Goal: Book appointment/travel/reservation

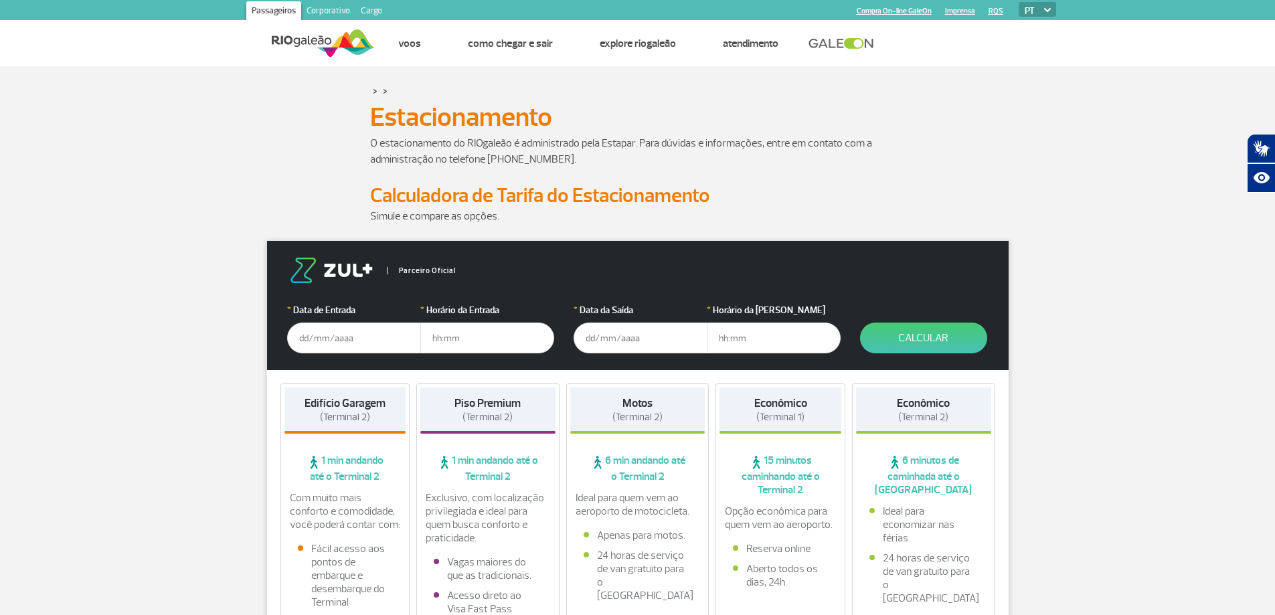
click at [323, 345] on input "text" at bounding box center [354, 338] width 134 height 31
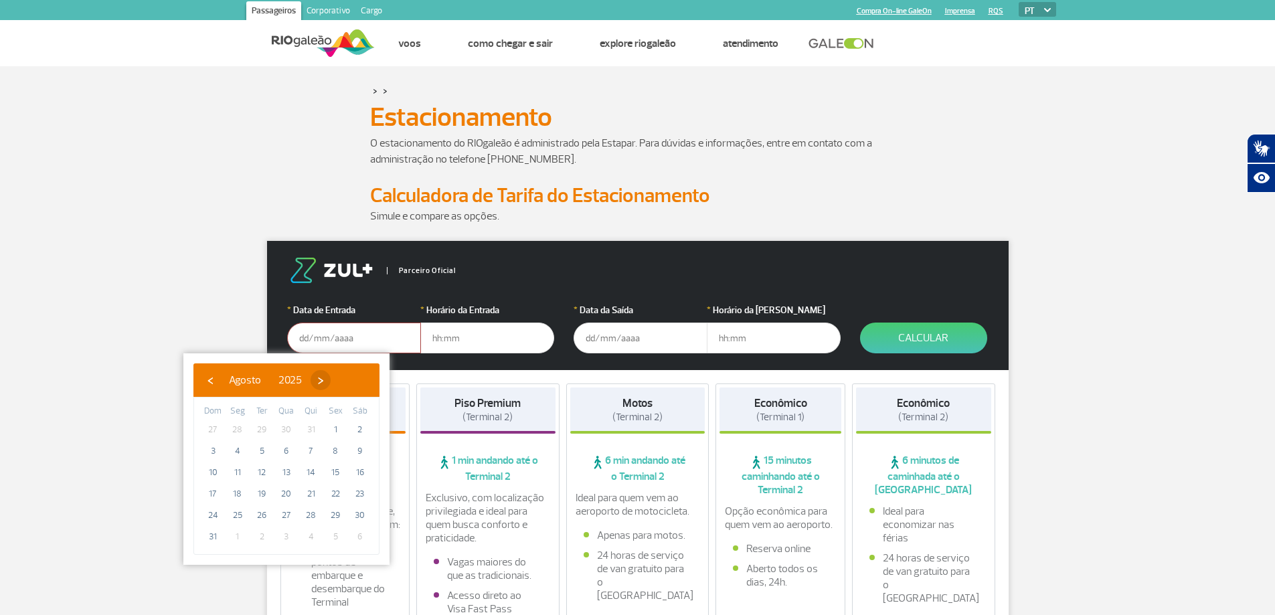
click at [331, 381] on span "›" at bounding box center [321, 380] width 20 height 20
click at [343, 383] on span "›" at bounding box center [333, 380] width 20 height 20
click at [335, 382] on span "›" at bounding box center [325, 380] width 20 height 20
click at [333, 520] on span "28" at bounding box center [335, 515] width 21 height 21
type input "[DATE]"
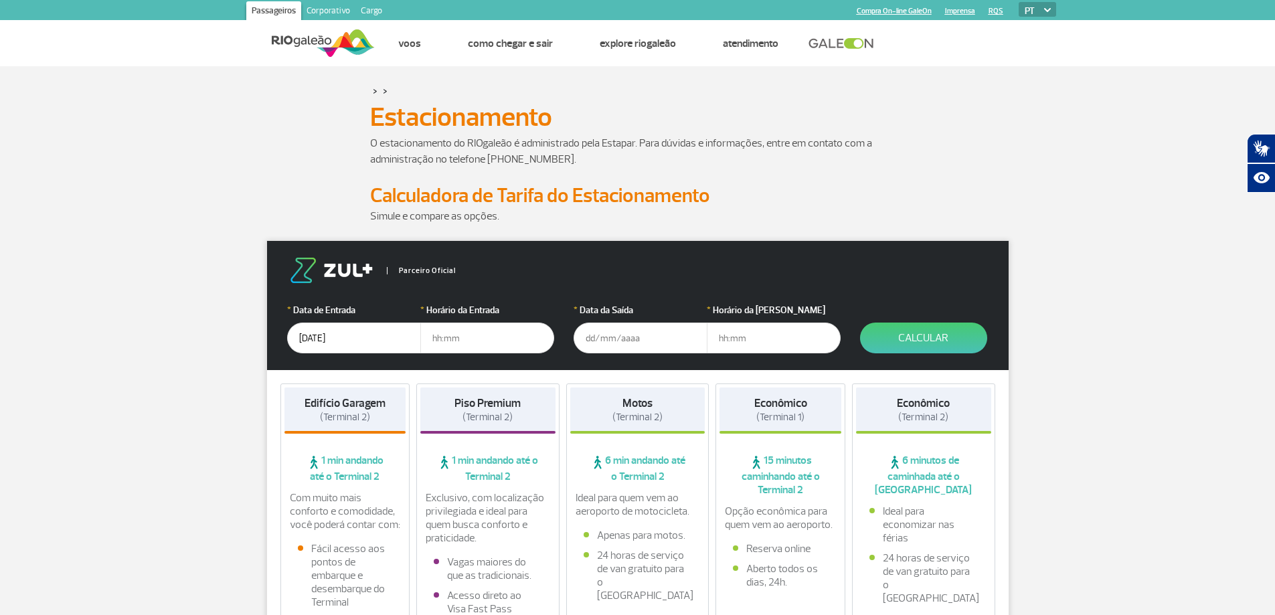
click at [437, 341] on input "text" at bounding box center [487, 338] width 134 height 31
click at [469, 334] on input "text" at bounding box center [487, 338] width 134 height 31
type input "13:00"
click at [605, 345] on input "text" at bounding box center [641, 338] width 134 height 31
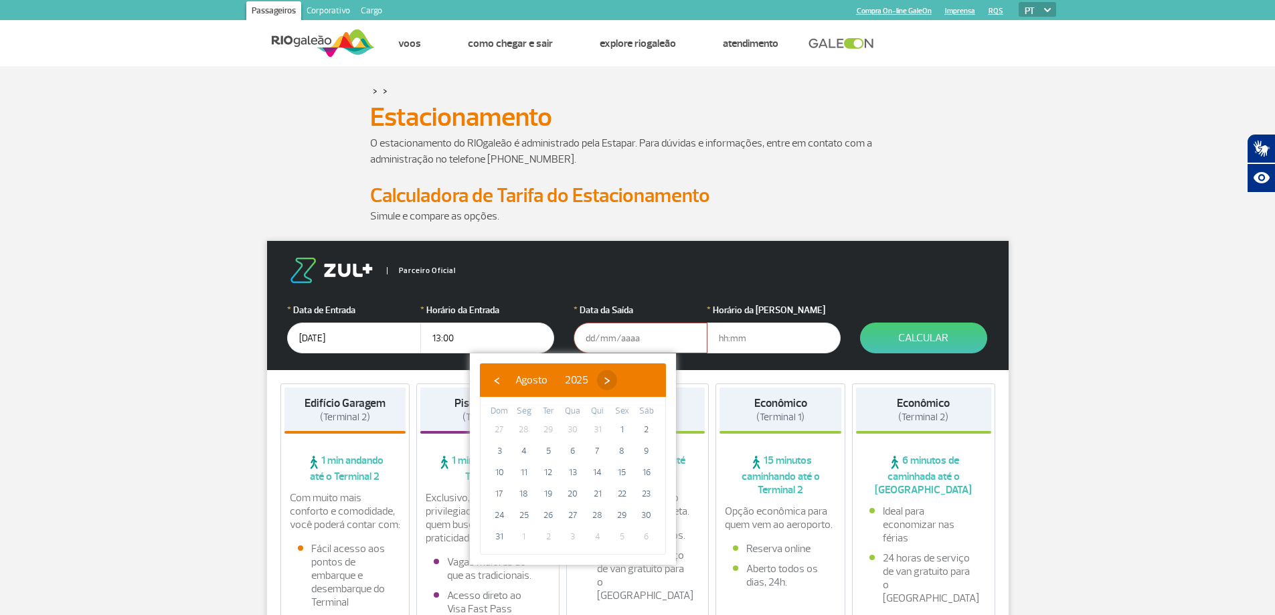
click at [617, 382] on span "›" at bounding box center [607, 380] width 20 height 20
click at [629, 382] on span "›" at bounding box center [619, 380] width 20 height 20
click at [621, 382] on span "›" at bounding box center [611, 380] width 20 height 20
click at [500, 536] on span "30" at bounding box center [499, 536] width 21 height 21
type input "[DATE]"
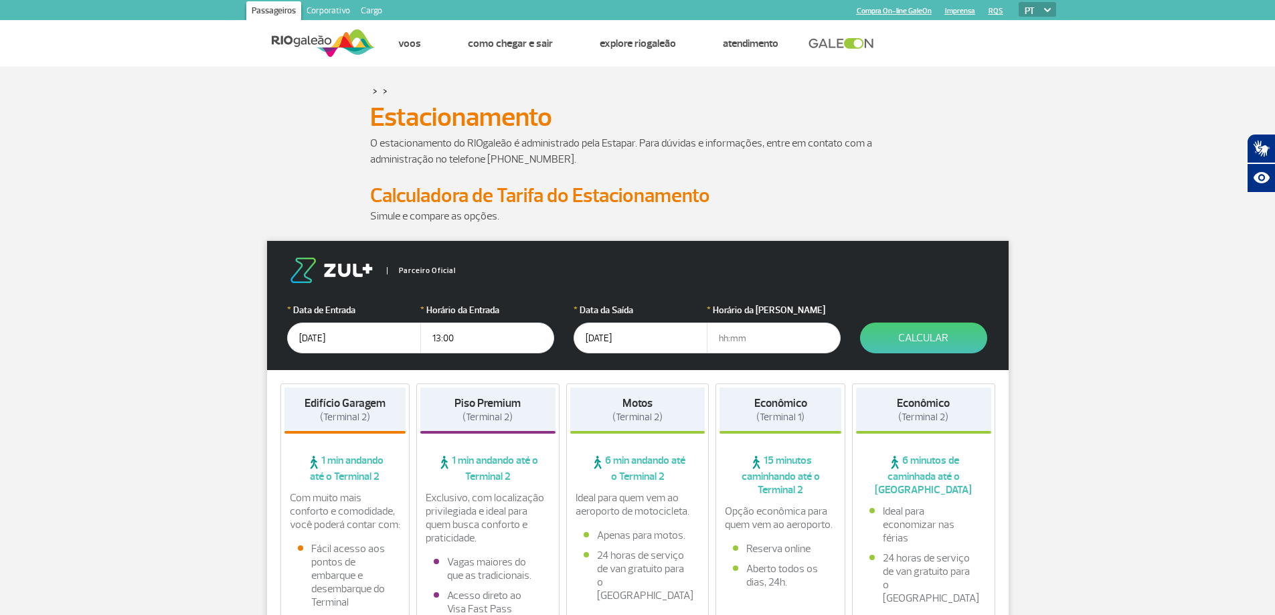
click at [730, 338] on input "text" at bounding box center [774, 338] width 134 height 31
type input "23:00"
click at [944, 334] on button "Calcular" at bounding box center [923, 338] width 127 height 31
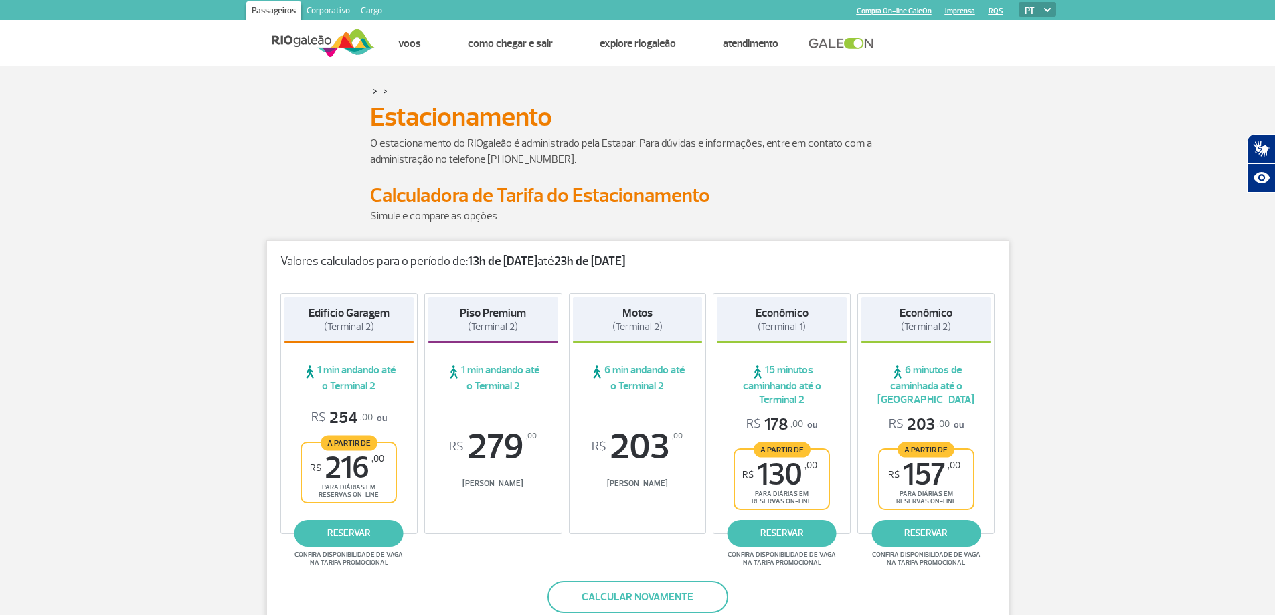
scroll to position [67, 0]
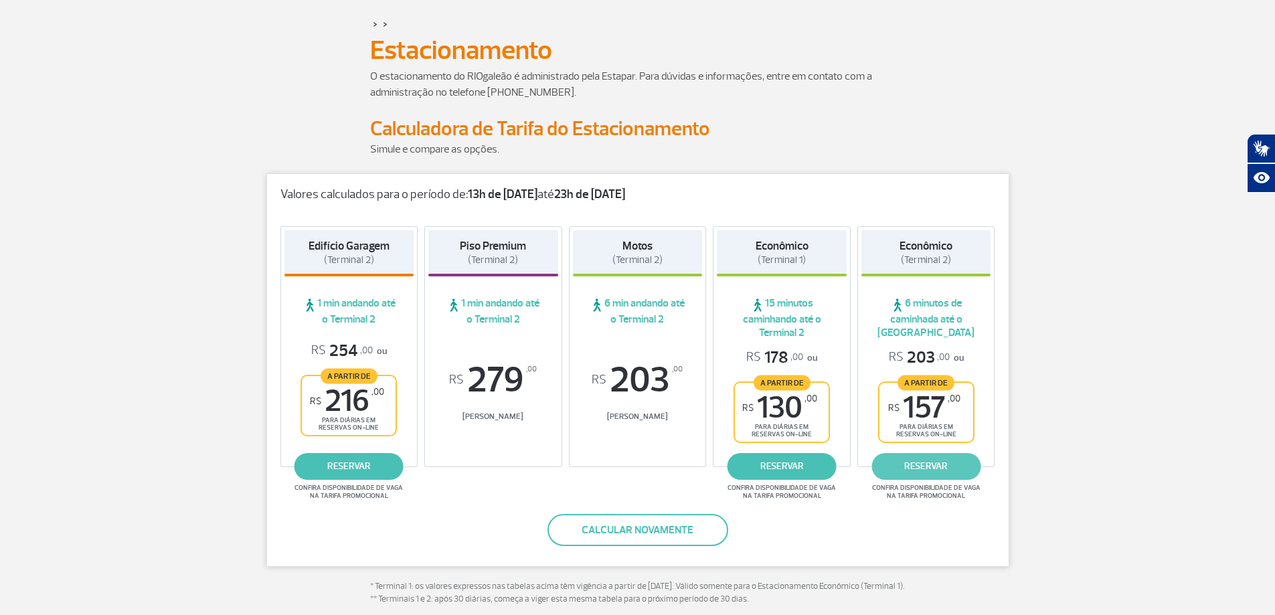
click at [931, 467] on link "reservar" at bounding box center [926, 466] width 109 height 27
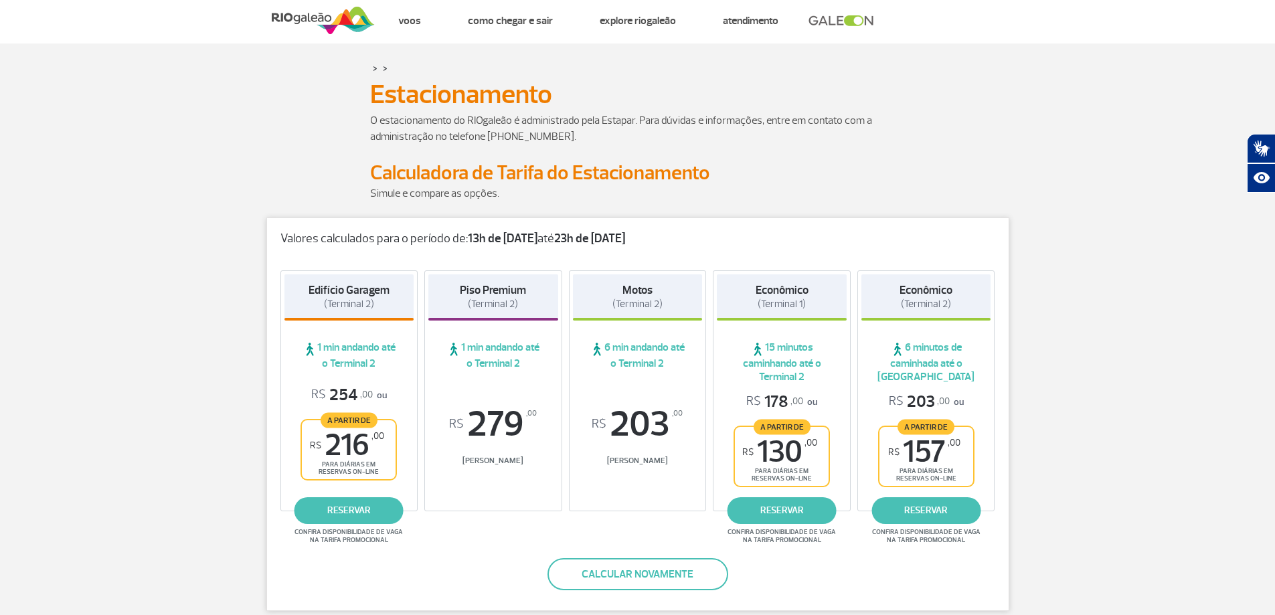
scroll to position [0, 0]
